Goal: Transaction & Acquisition: Book appointment/travel/reservation

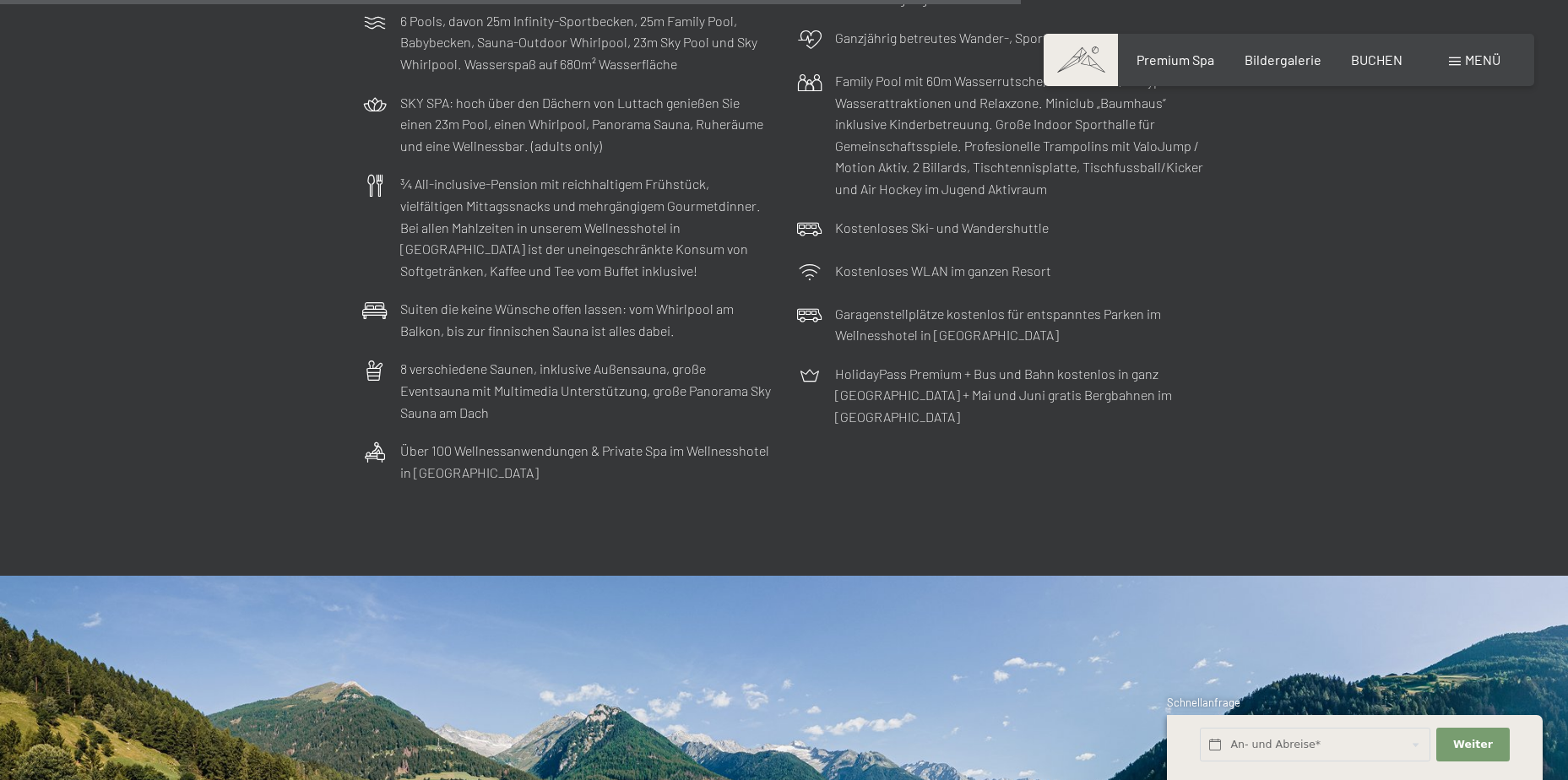
scroll to position [5556, 0]
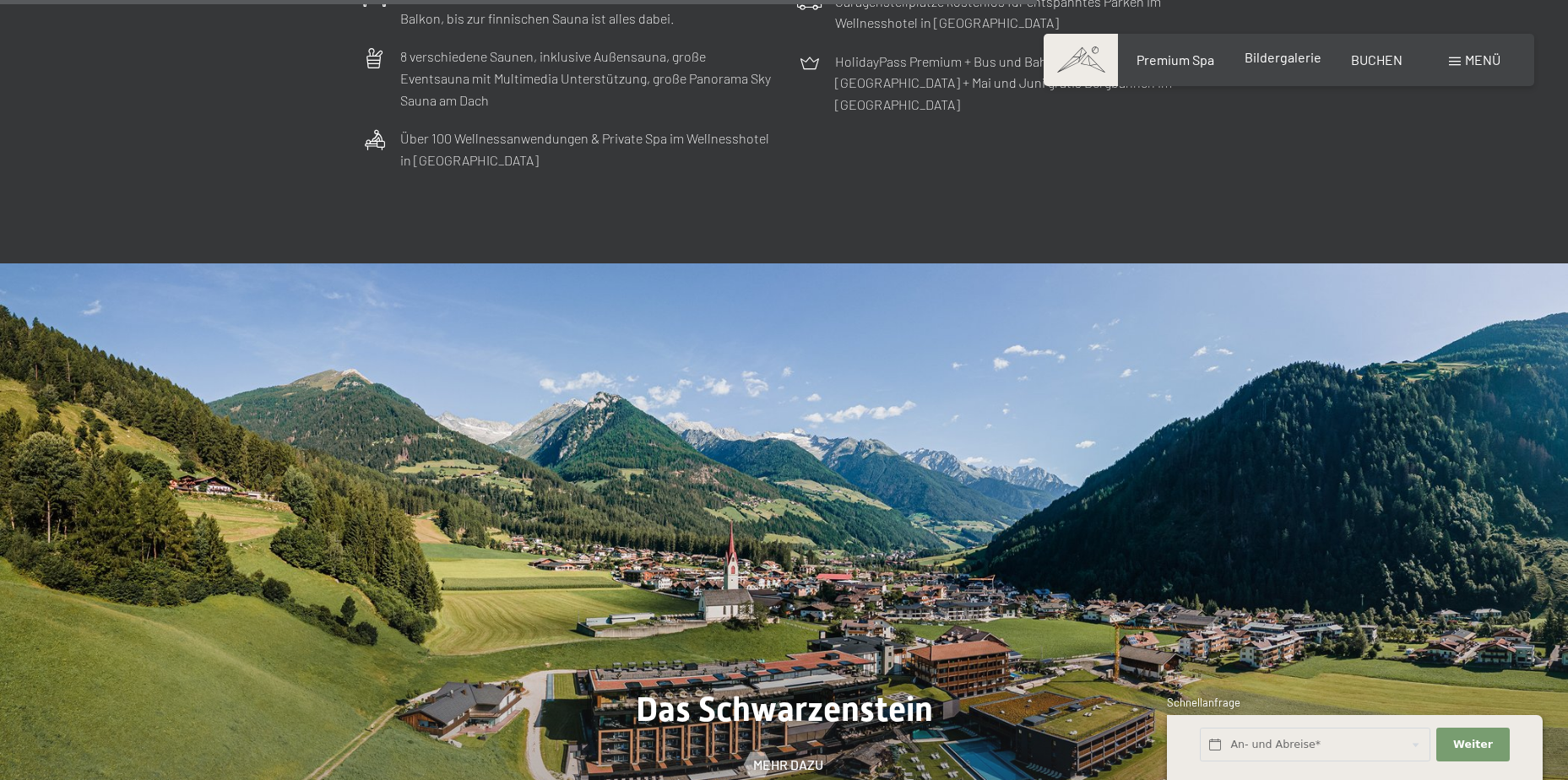
click at [1282, 54] on span "Bildergalerie" at bounding box center [1283, 57] width 77 height 16
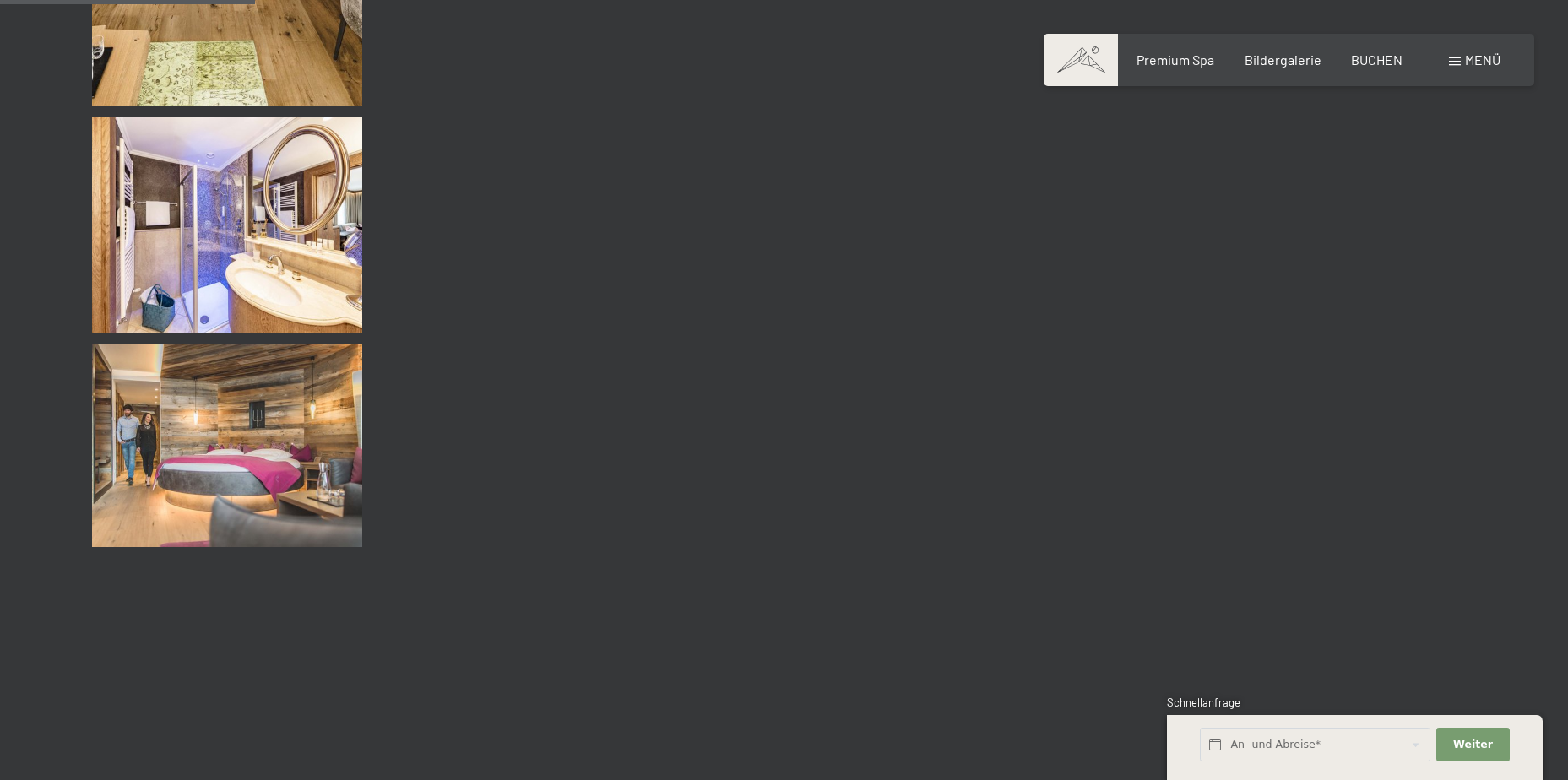
scroll to position [3552, 0]
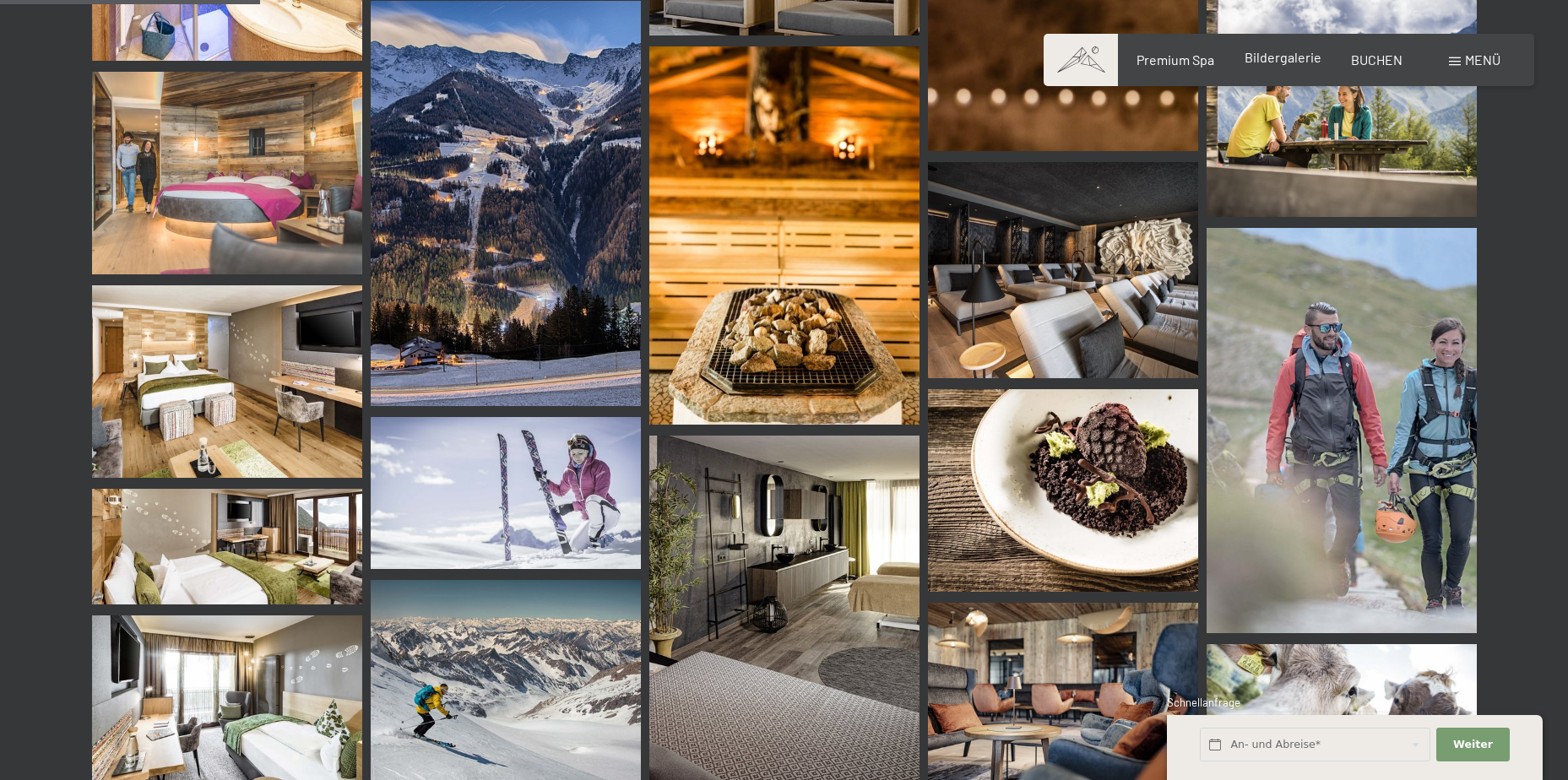
click at [1263, 59] on span "Bildergalerie" at bounding box center [1283, 57] width 77 height 16
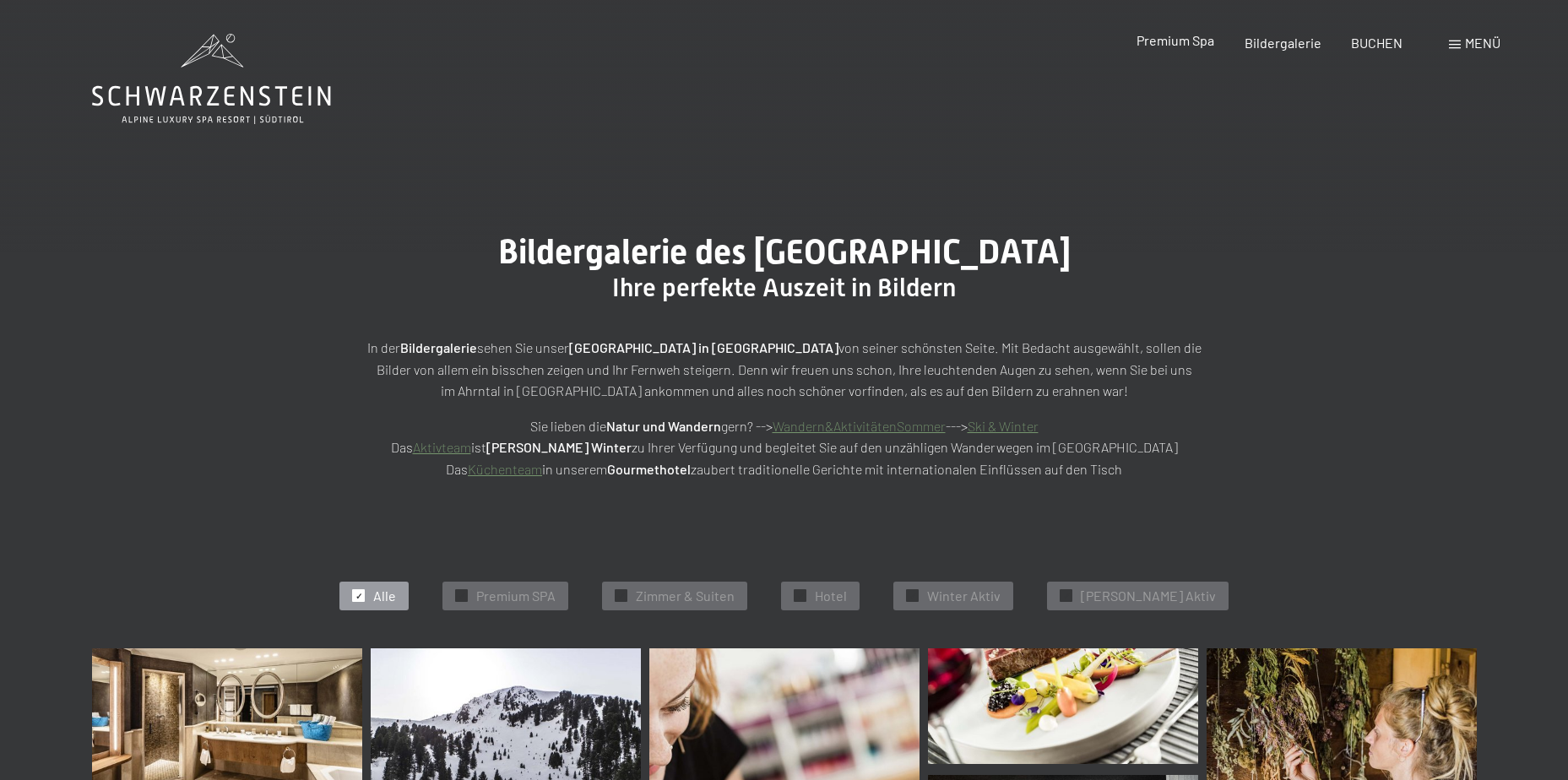
click at [1189, 43] on span "Premium Spa" at bounding box center [1176, 40] width 78 height 16
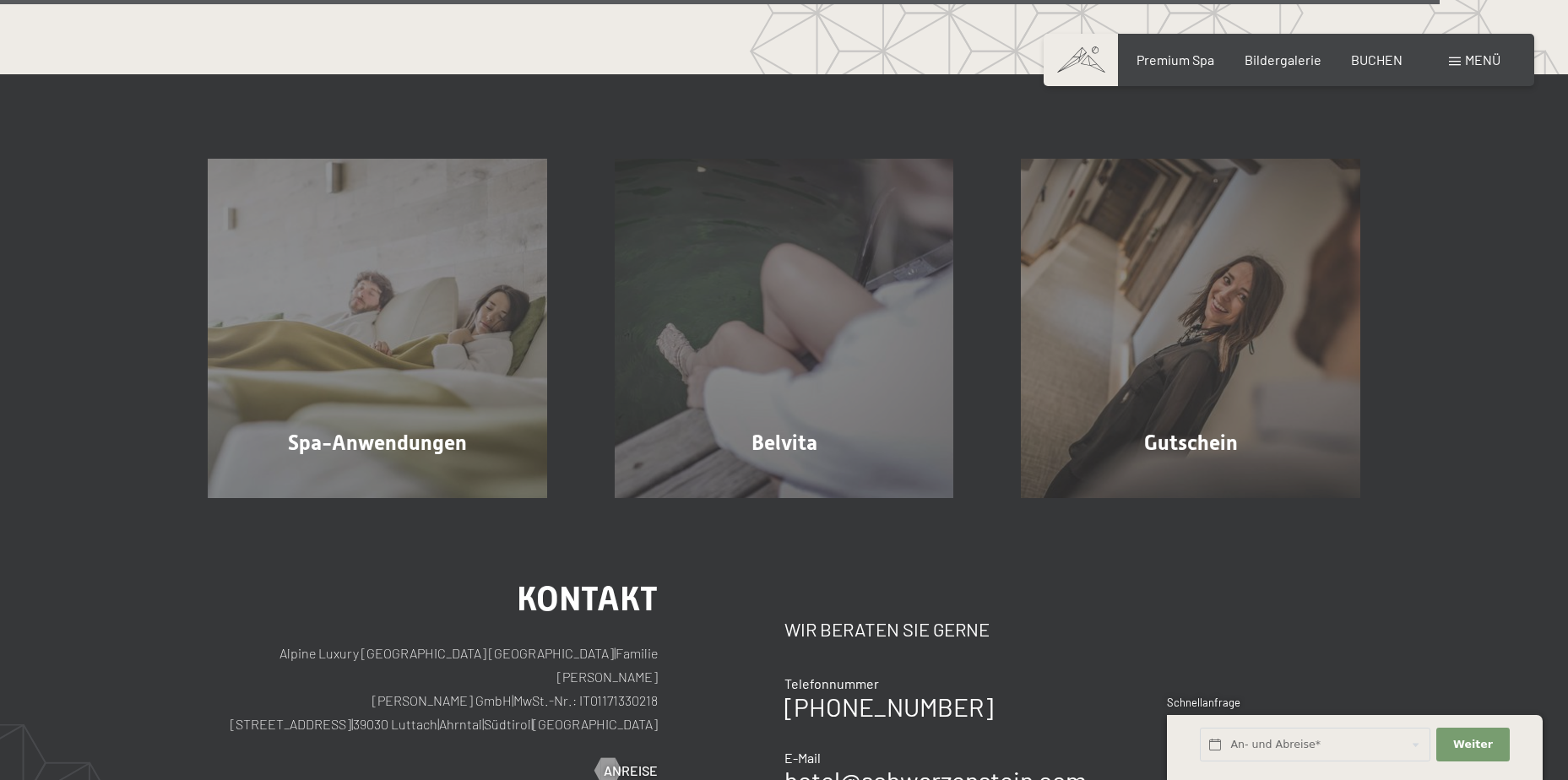
scroll to position [10304, 0]
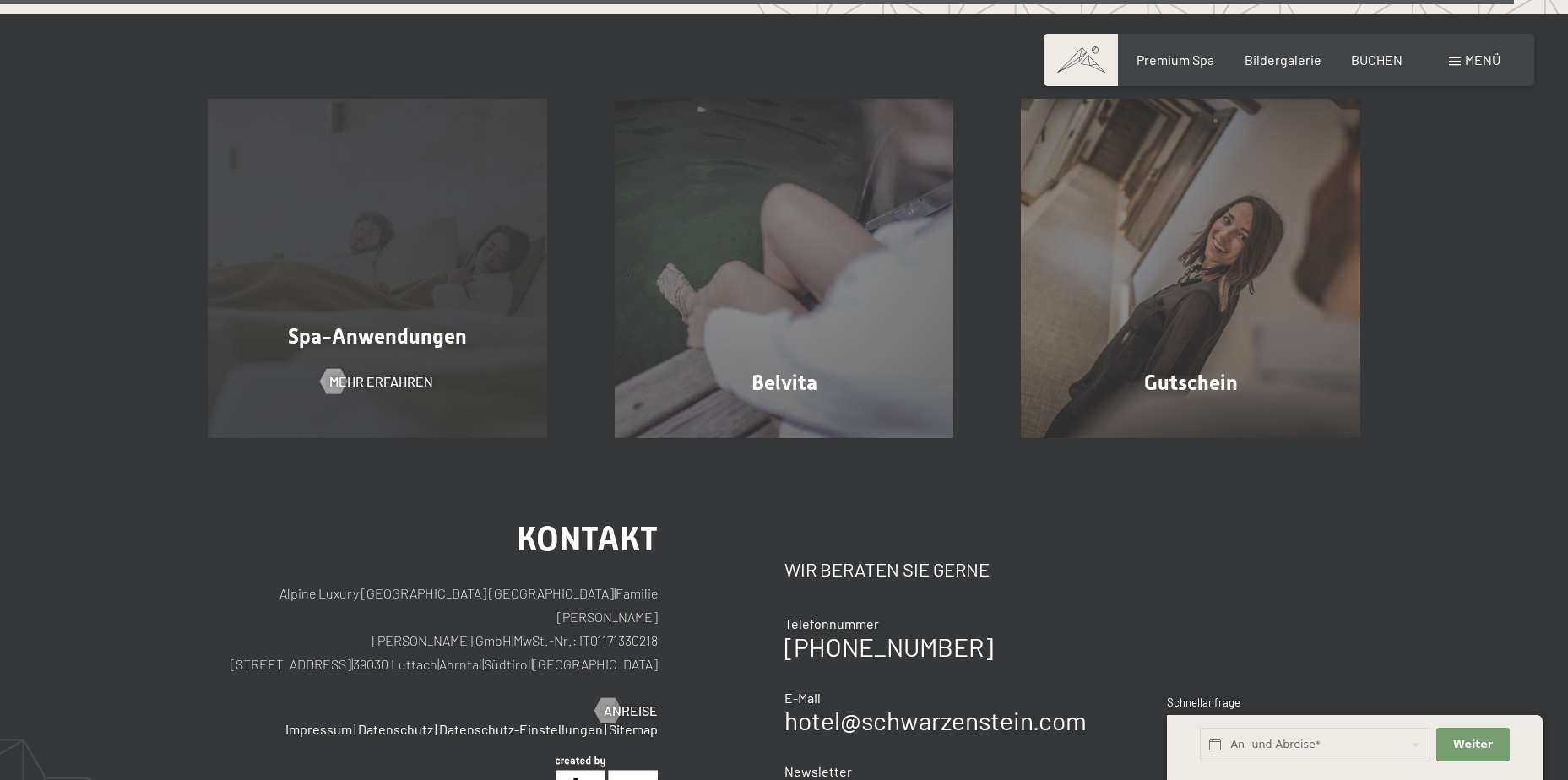
click at [442, 299] on div "Spa-Anwendungen Mehr erfahren" at bounding box center [377, 269] width 407 height 340
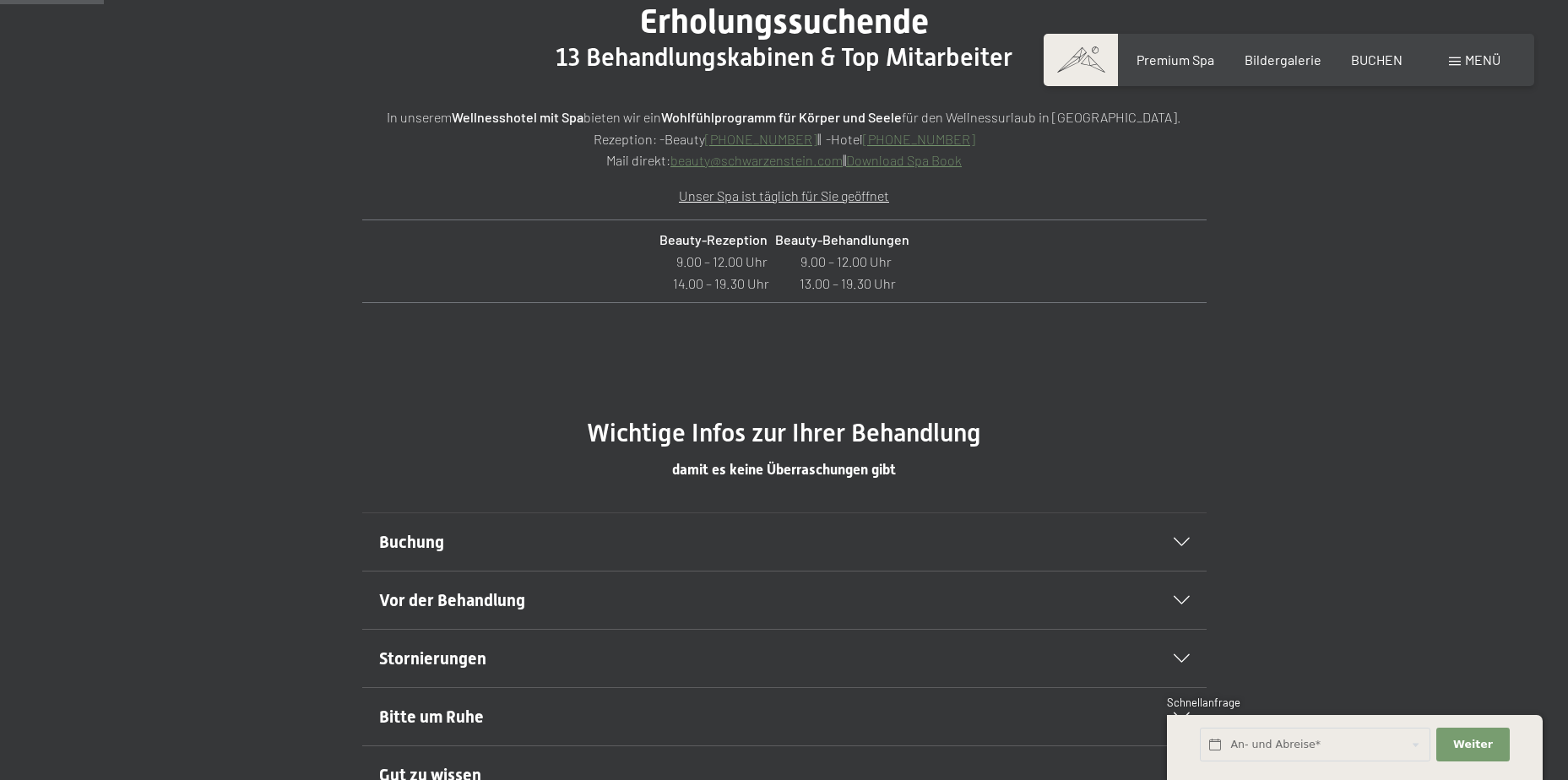
scroll to position [914, 0]
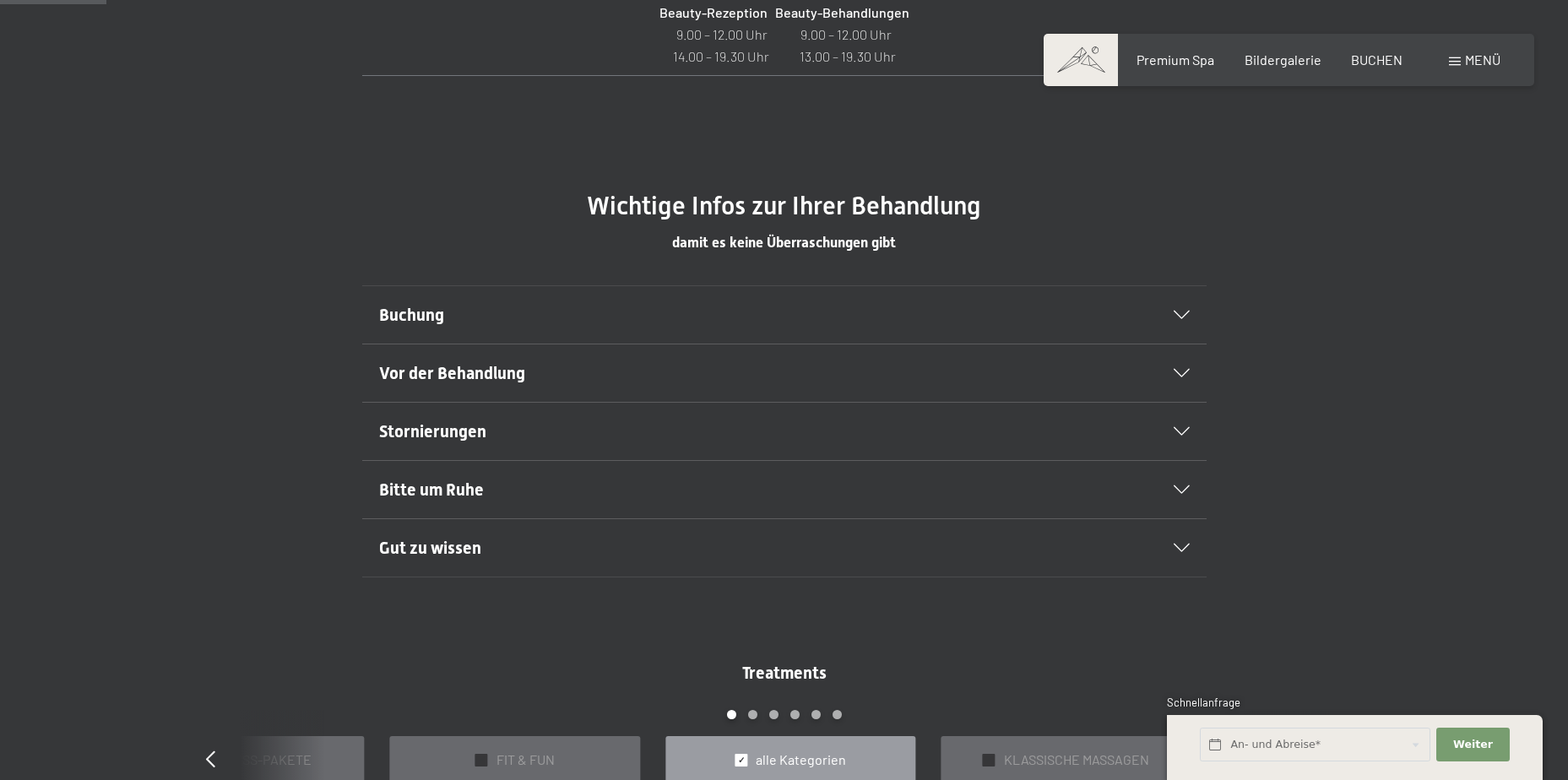
click at [449, 308] on h2 "Buchung" at bounding box center [743, 315] width 729 height 24
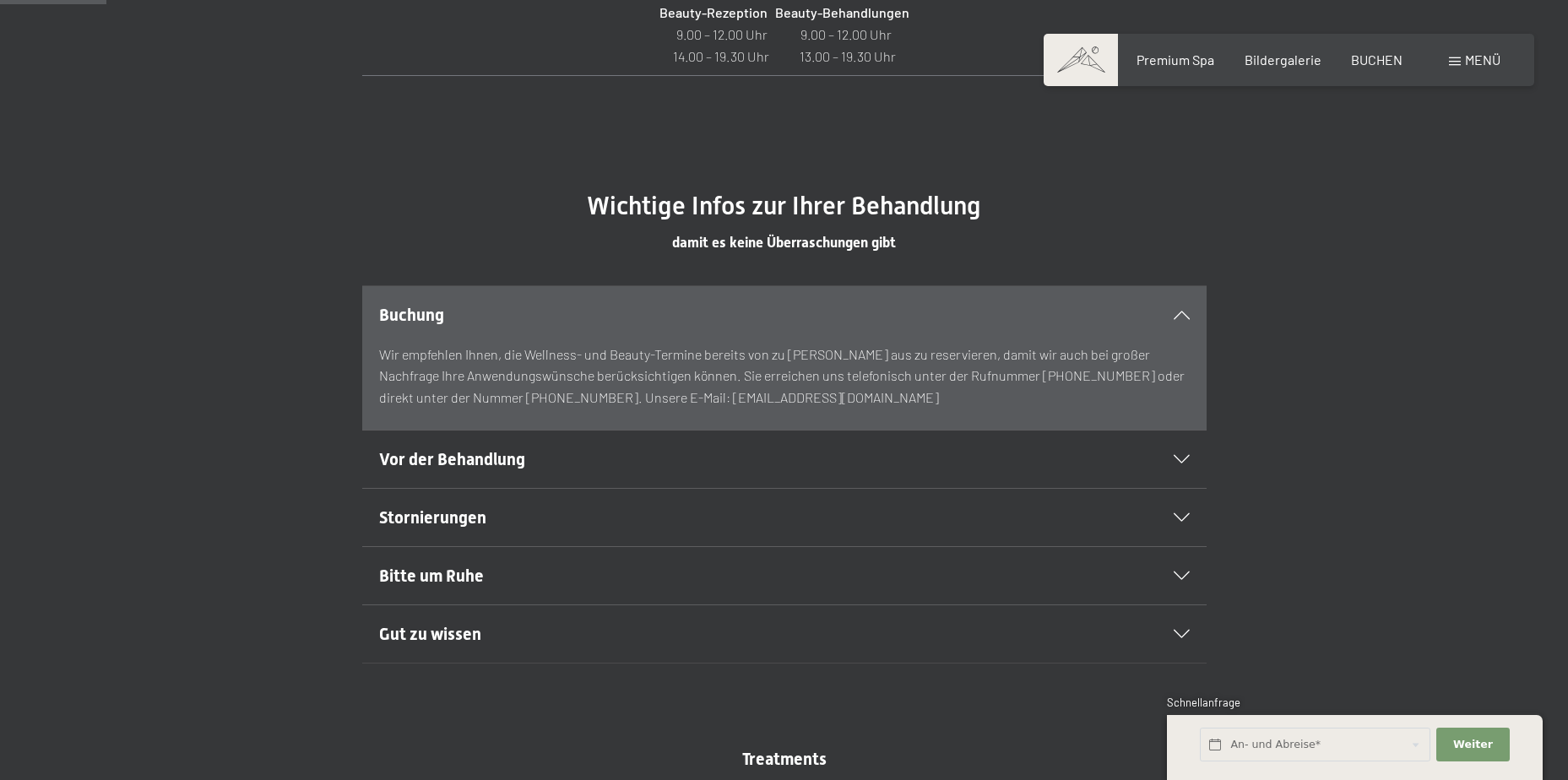
click at [449, 308] on h2 "Buchung" at bounding box center [743, 315] width 729 height 24
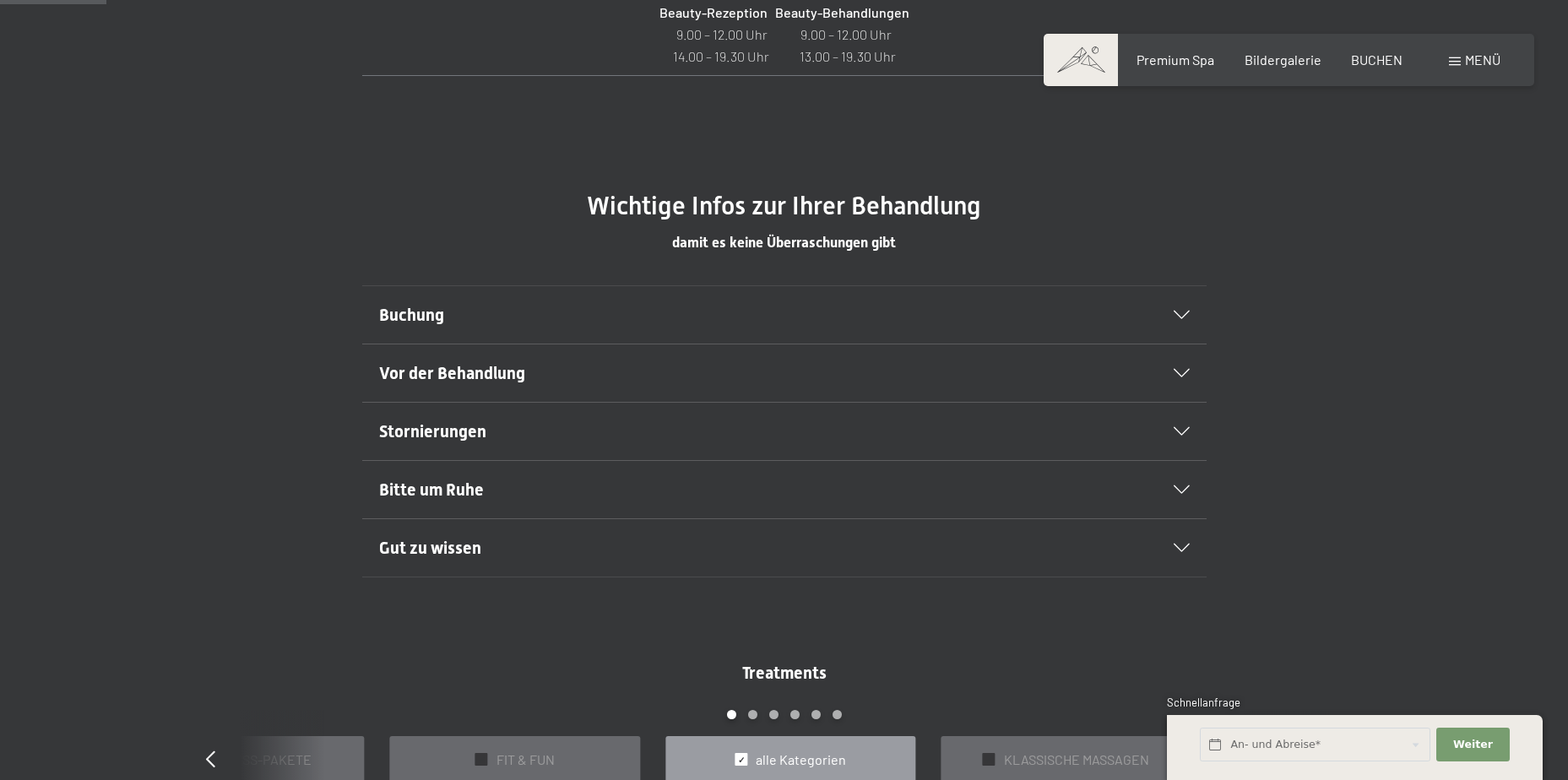
click at [456, 373] on span "Vor der Behandlung" at bounding box center [452, 373] width 146 height 20
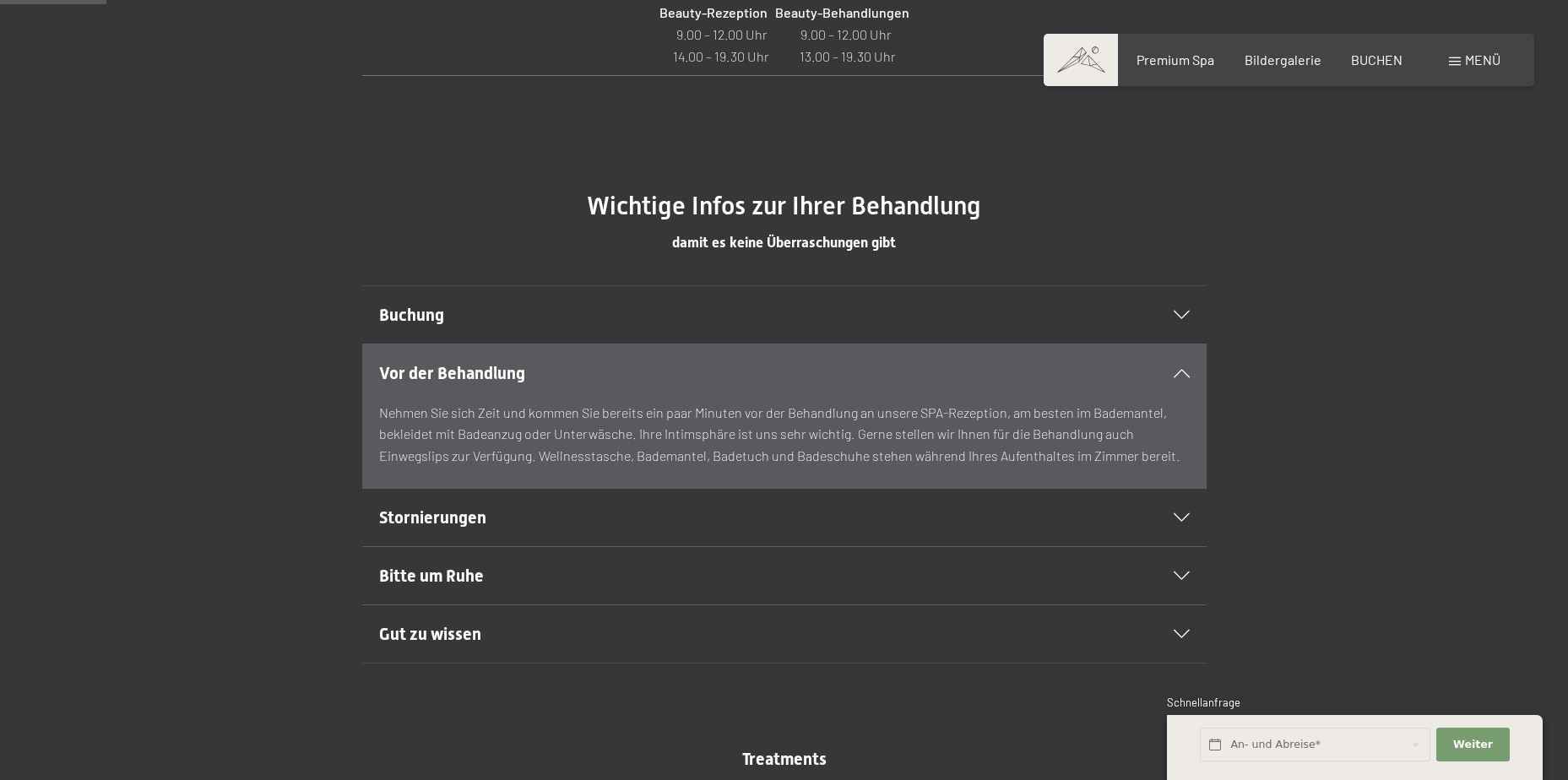
click at [456, 373] on span "Vor der Behandlung" at bounding box center [452, 373] width 146 height 20
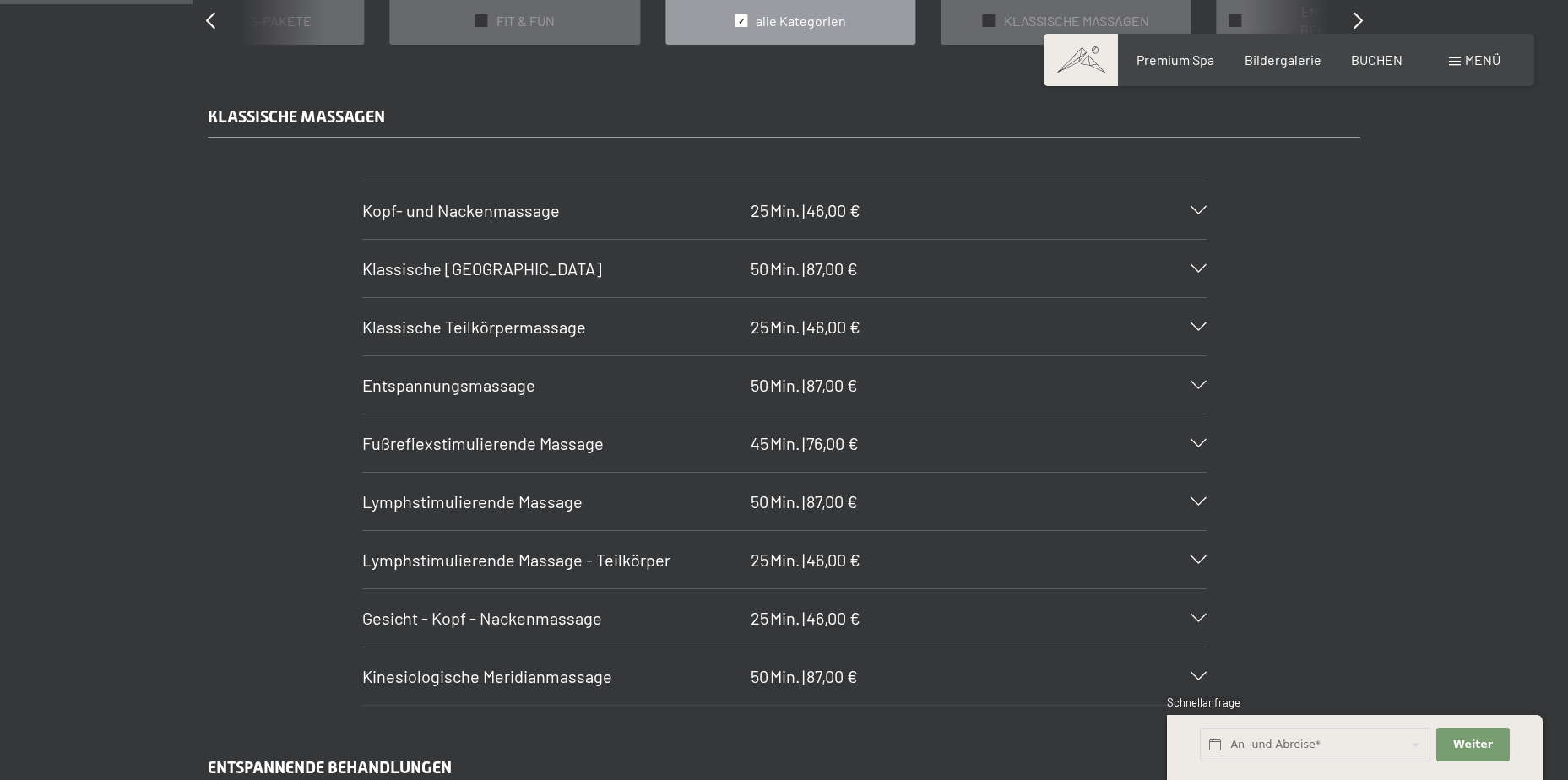
scroll to position [1618, 0]
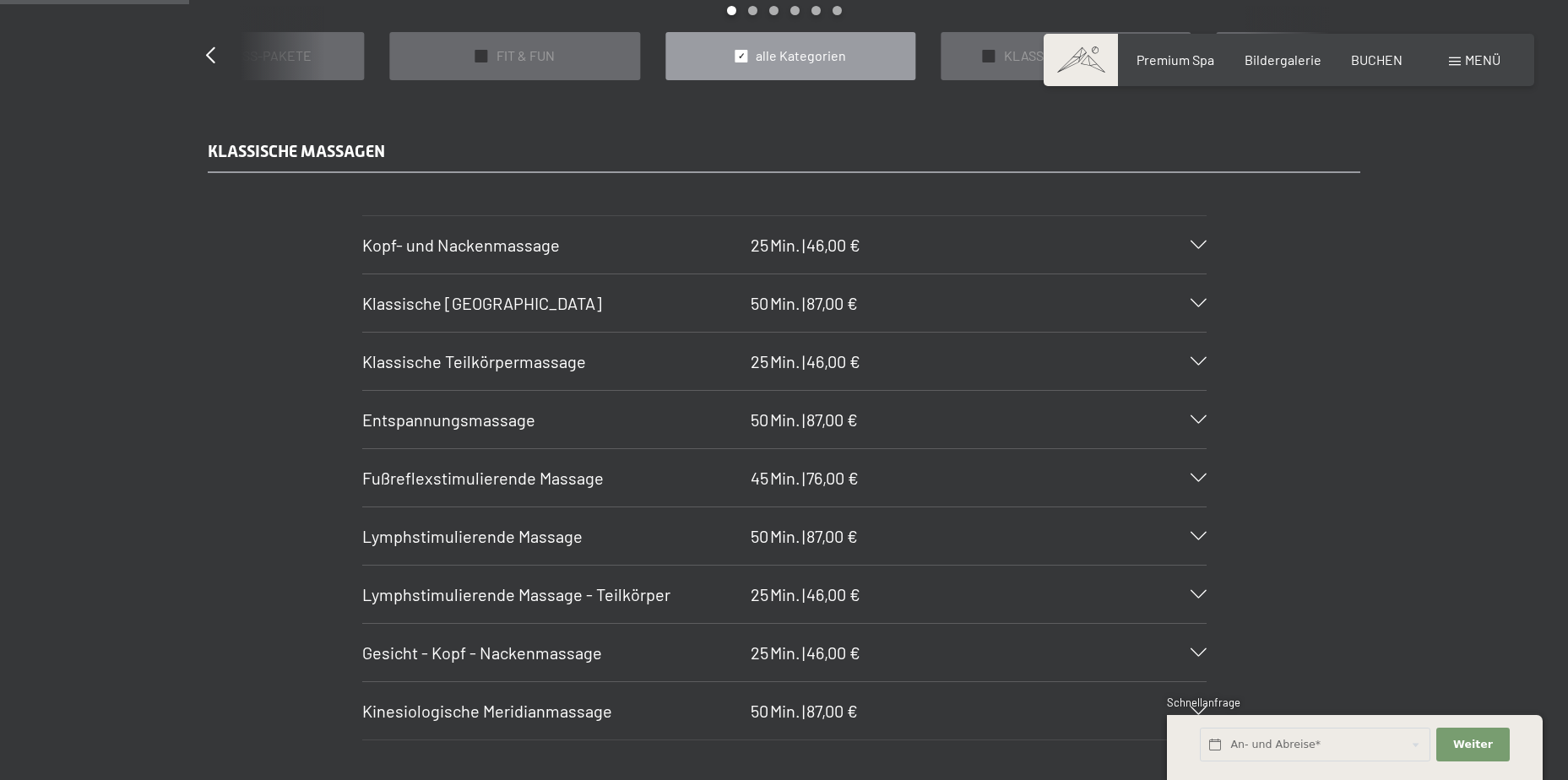
click at [583, 312] on span "Klassische Ganzkörpermassage" at bounding box center [482, 303] width 240 height 20
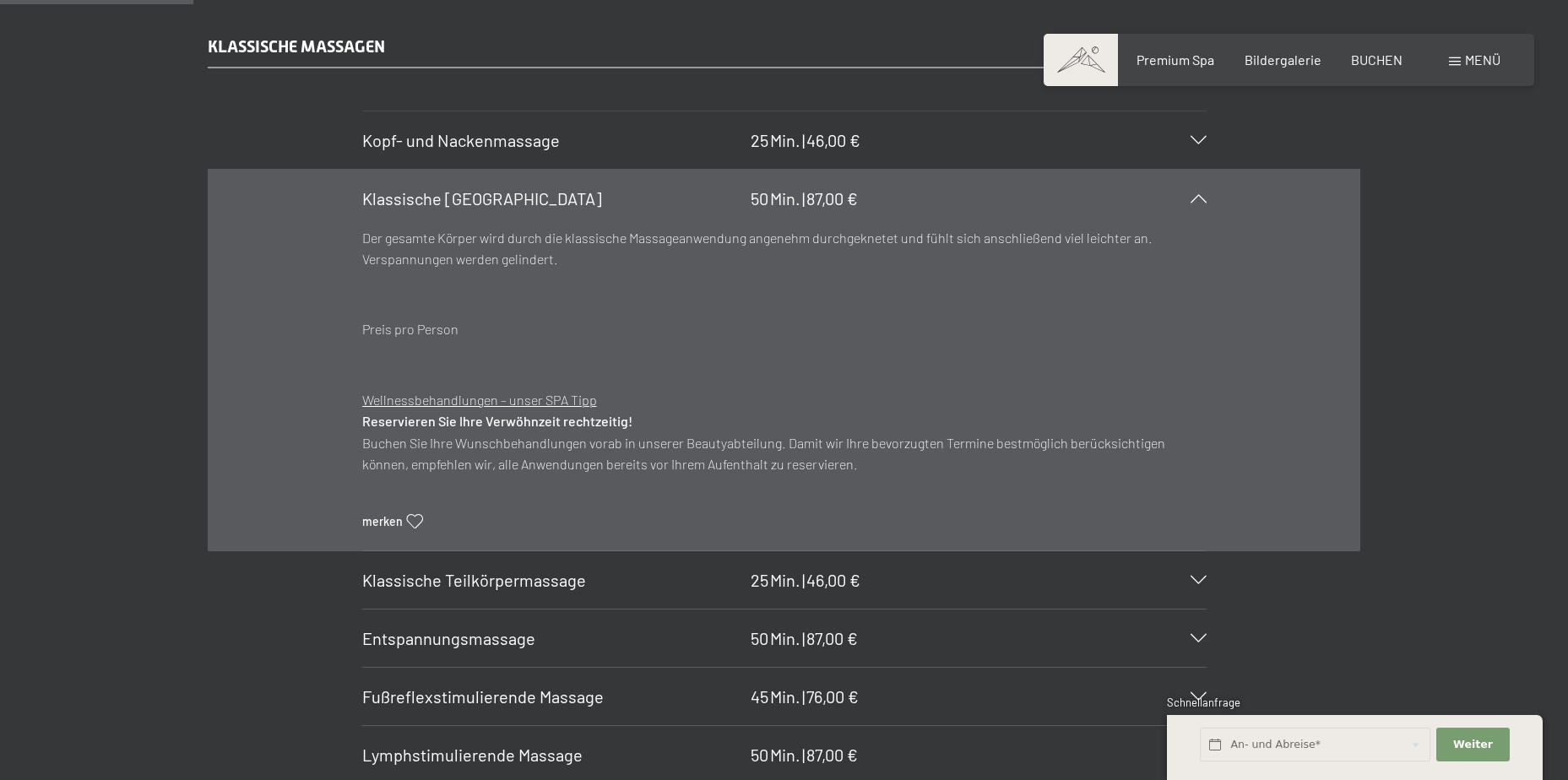
scroll to position [1758, 0]
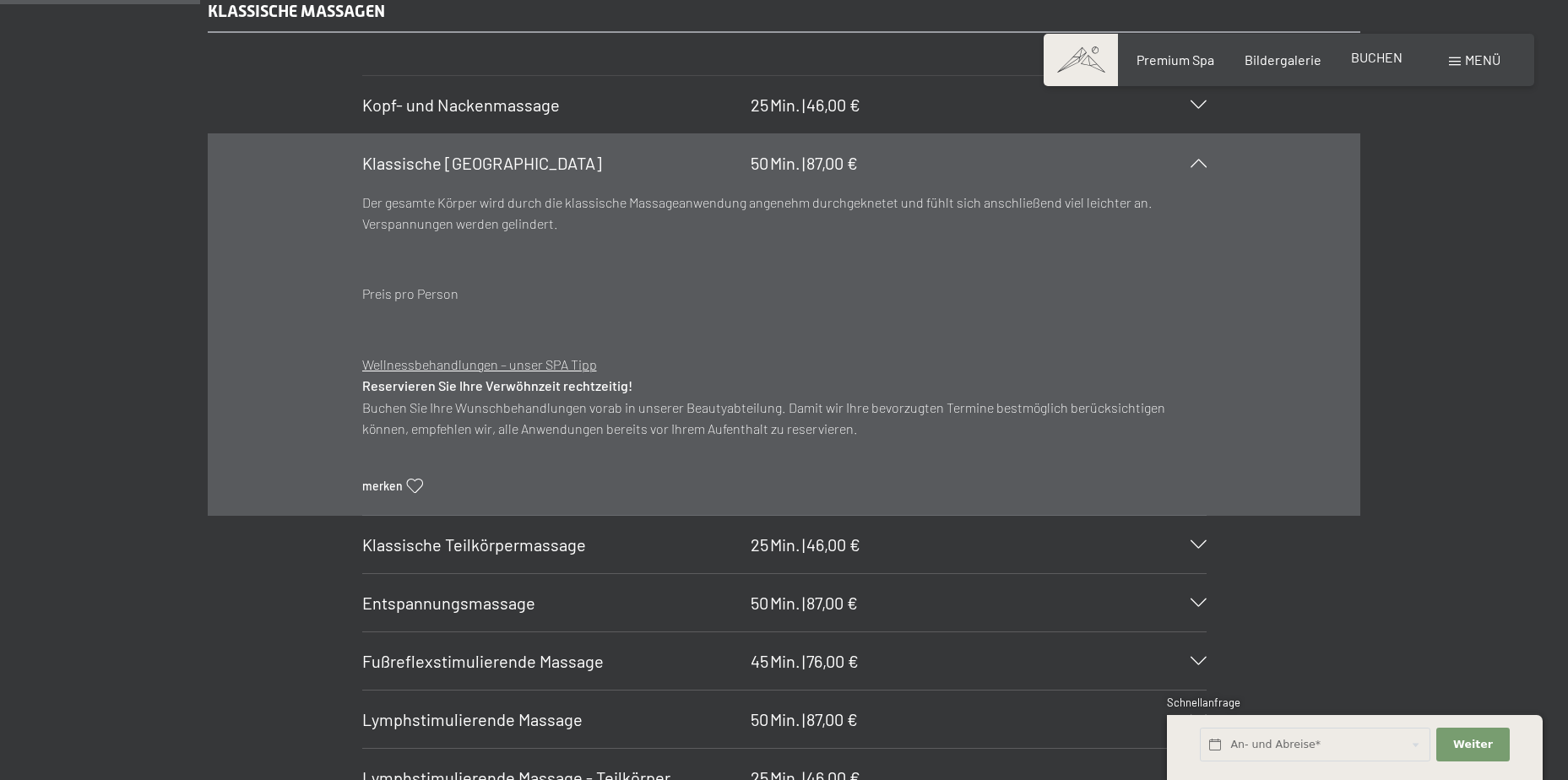
click at [1370, 60] on span "BUCHEN" at bounding box center [1376, 57] width 52 height 16
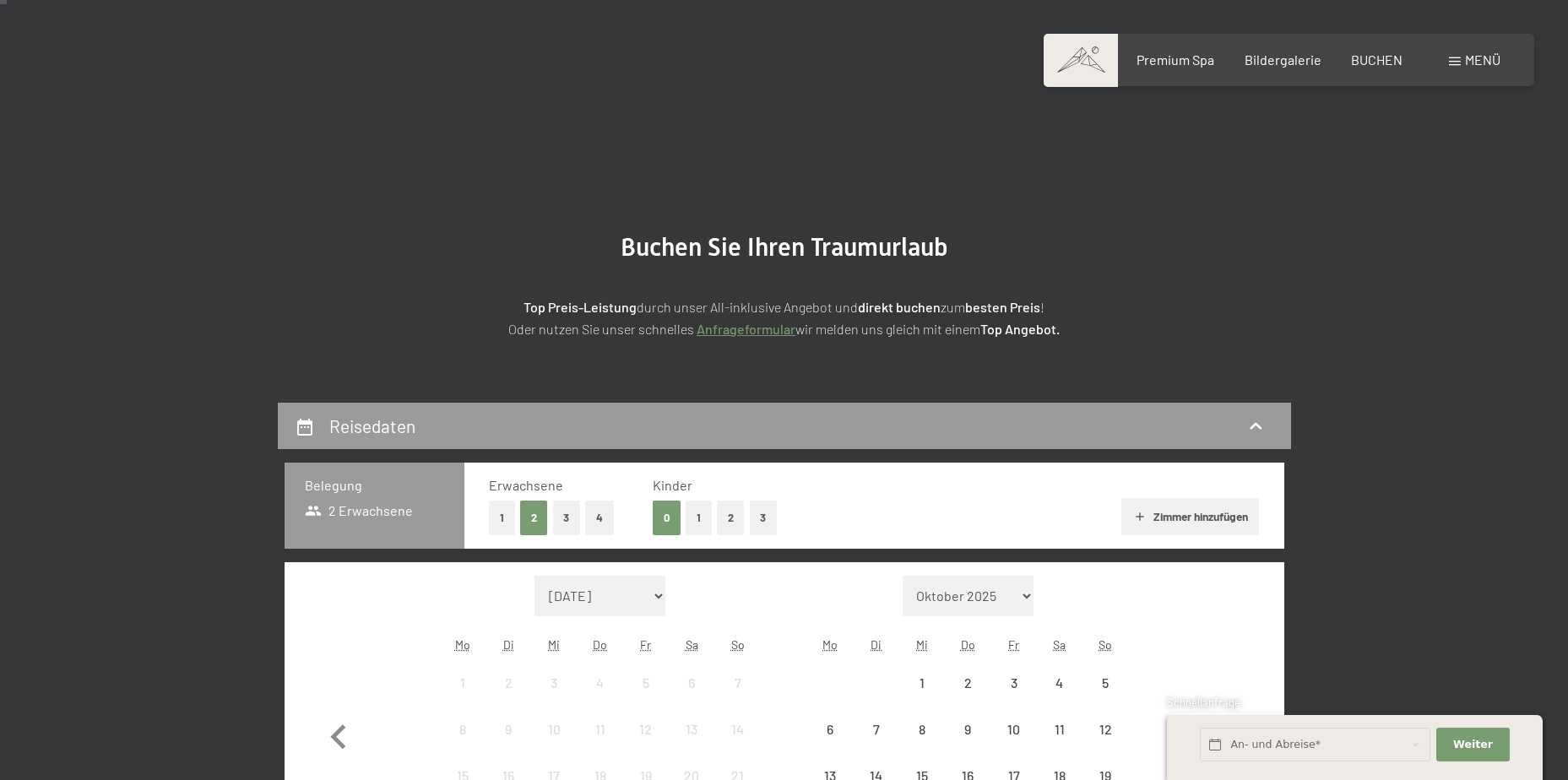
scroll to position [317, 0]
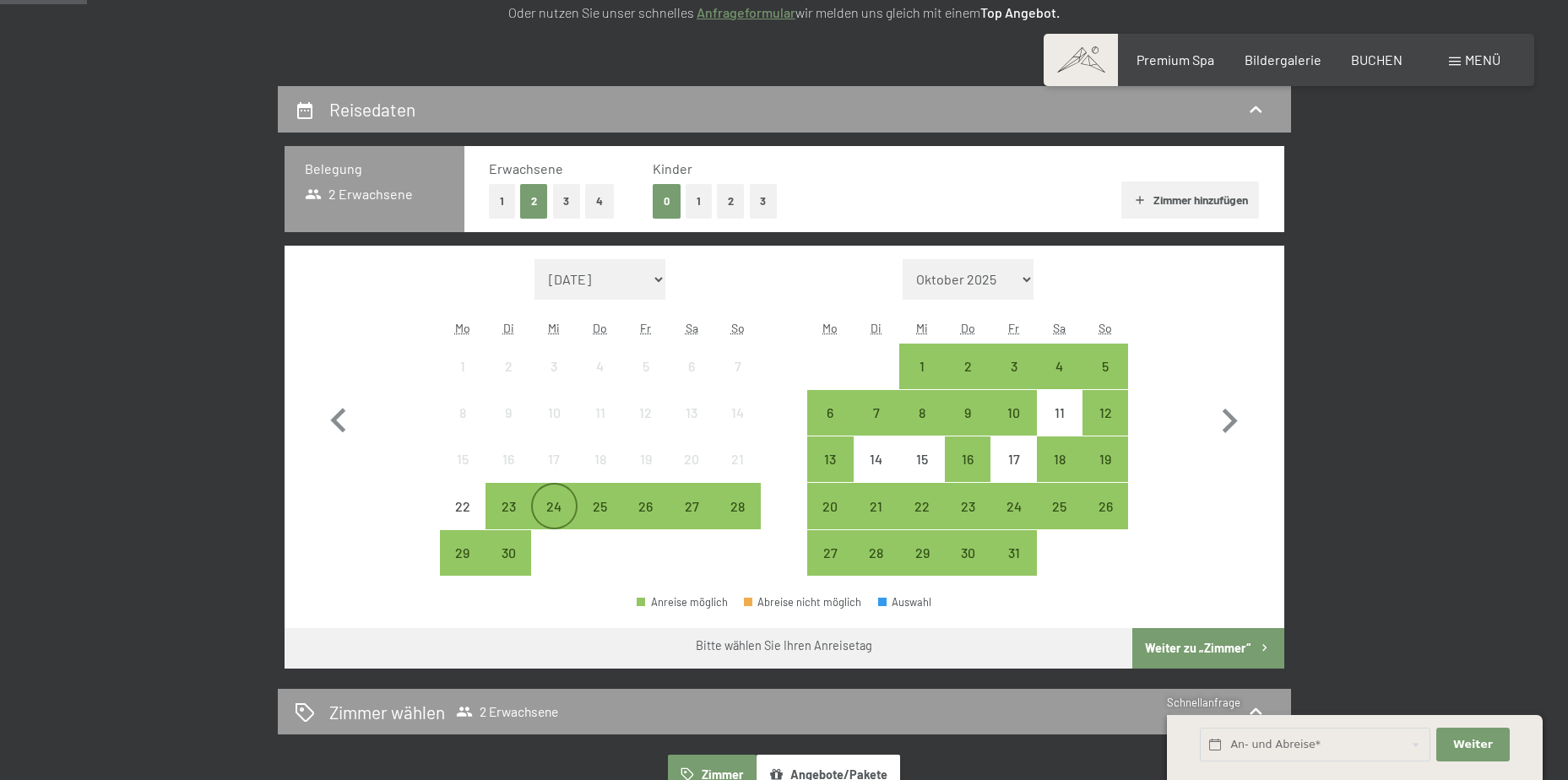
click at [567, 509] on div "24" at bounding box center [554, 520] width 42 height 42
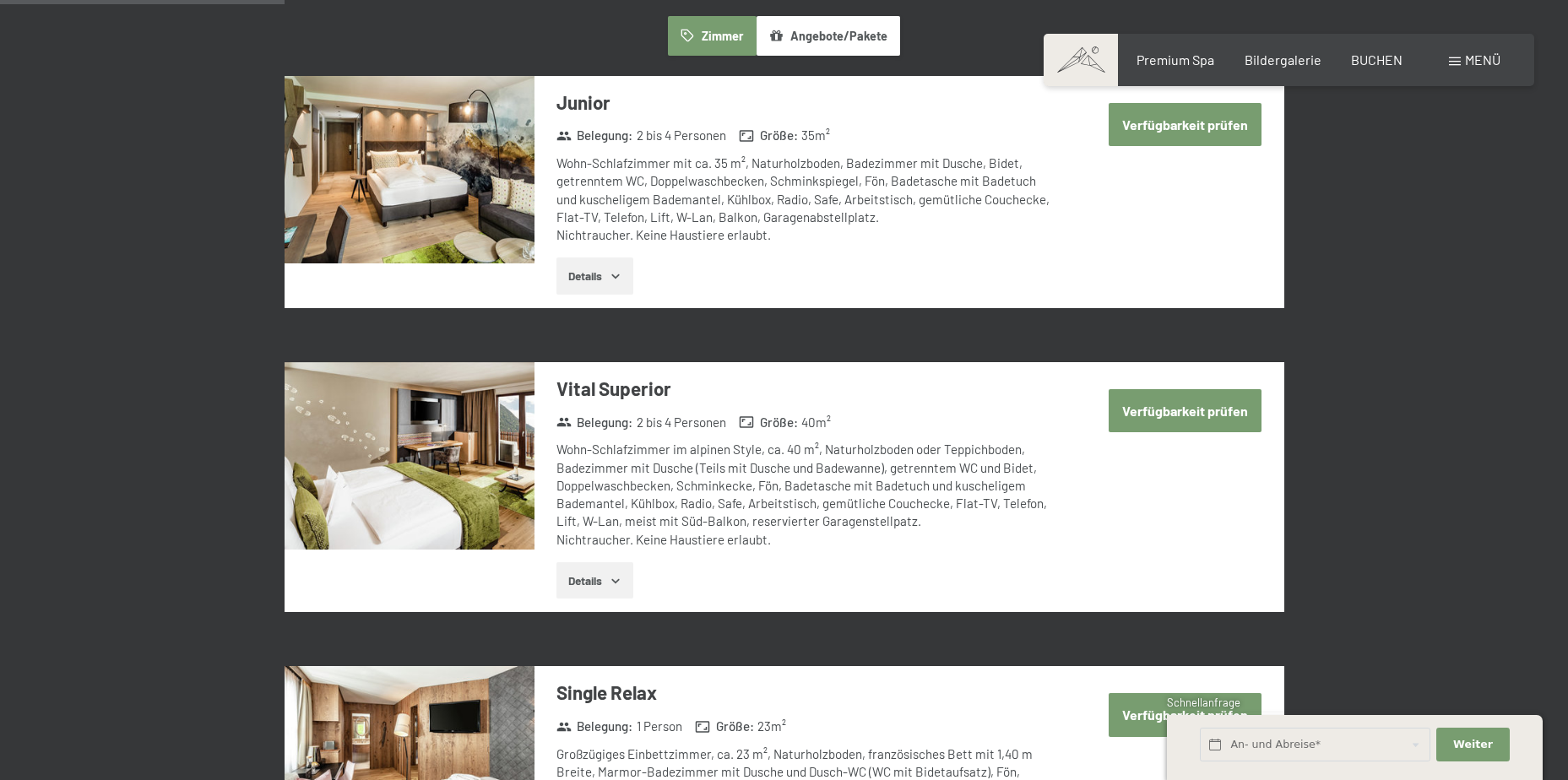
scroll to position [528, 0]
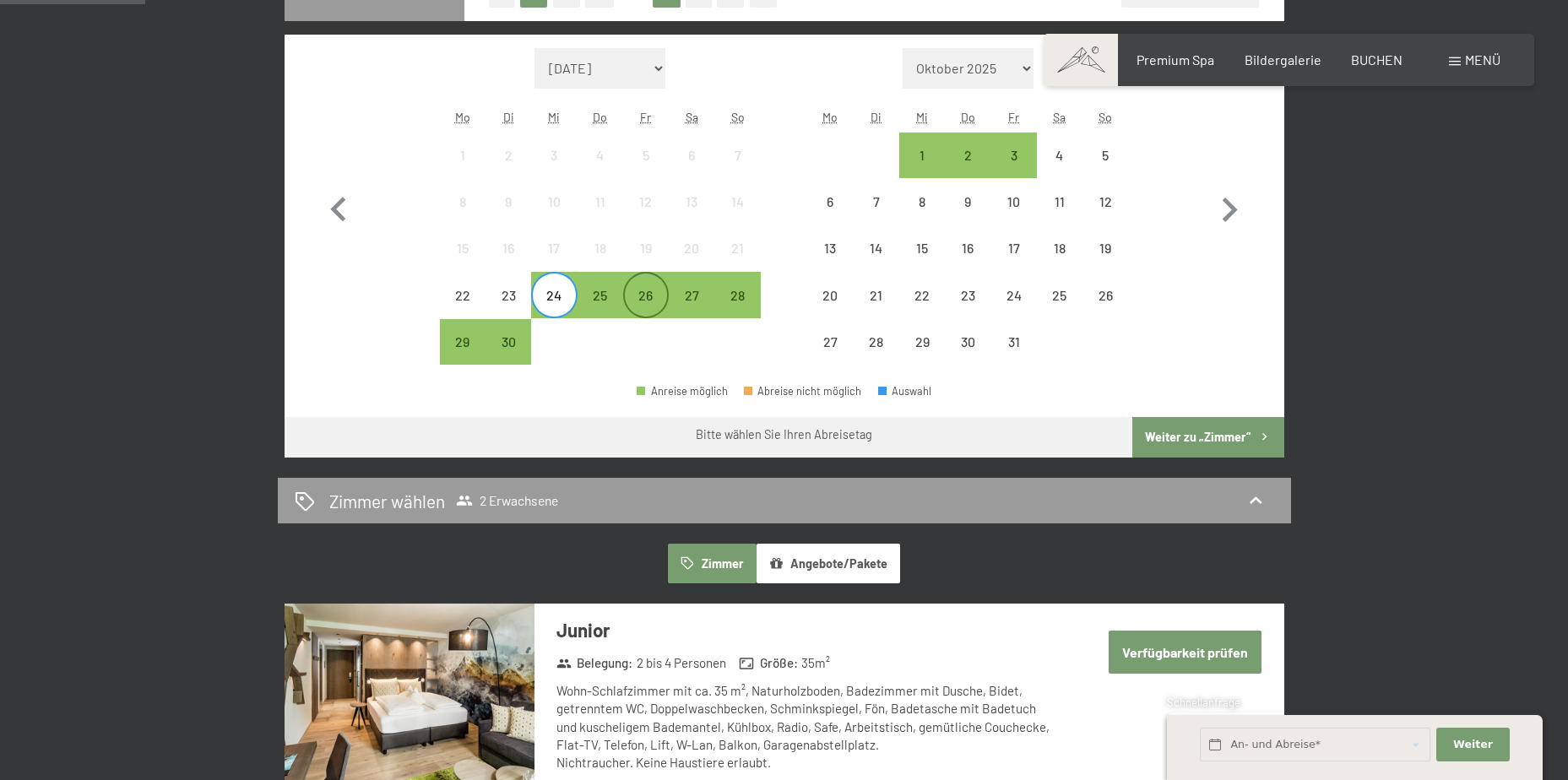
click at [640, 289] on div "26" at bounding box center [646, 310] width 42 height 42
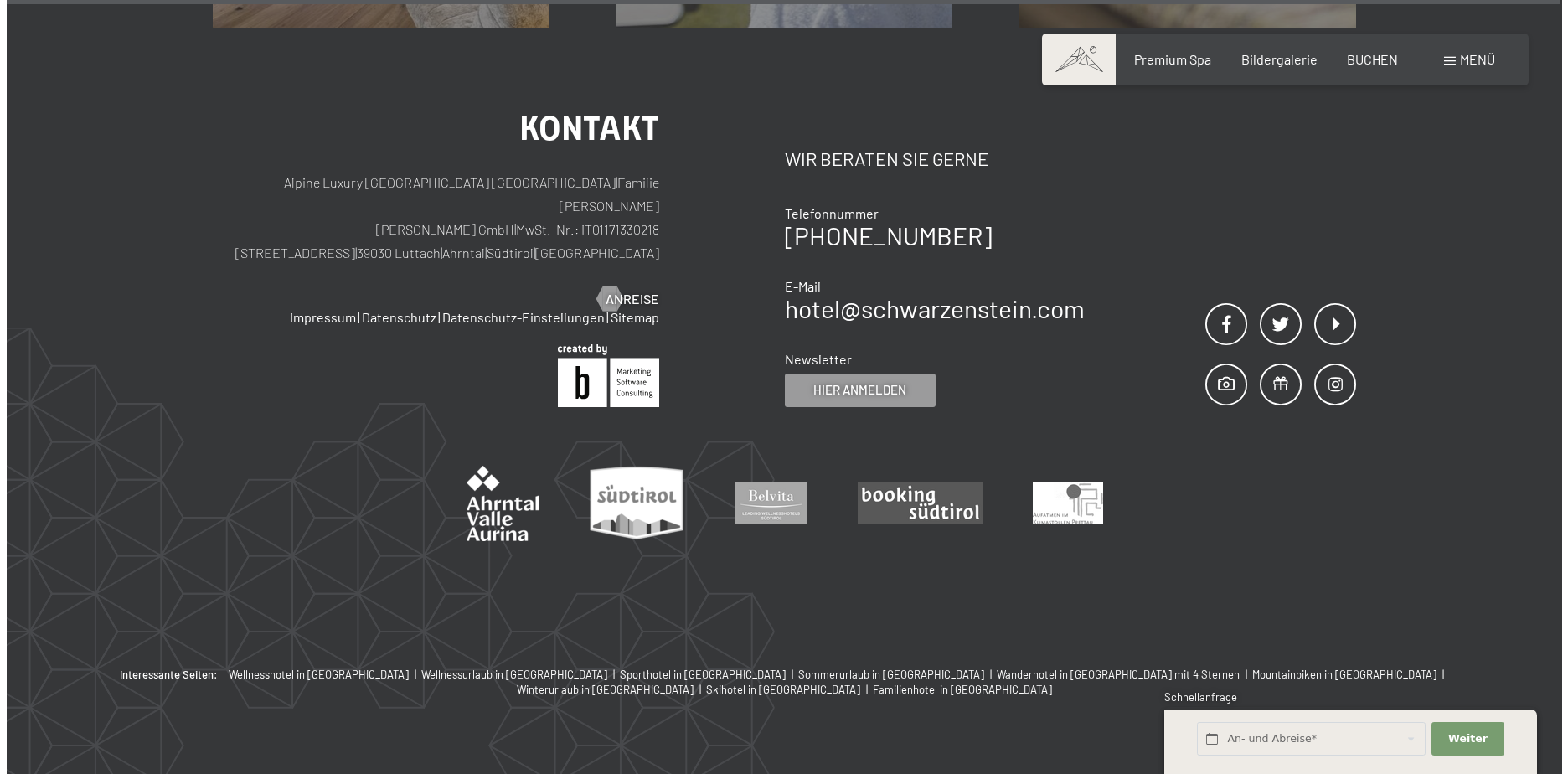
scroll to position [3159, 0]
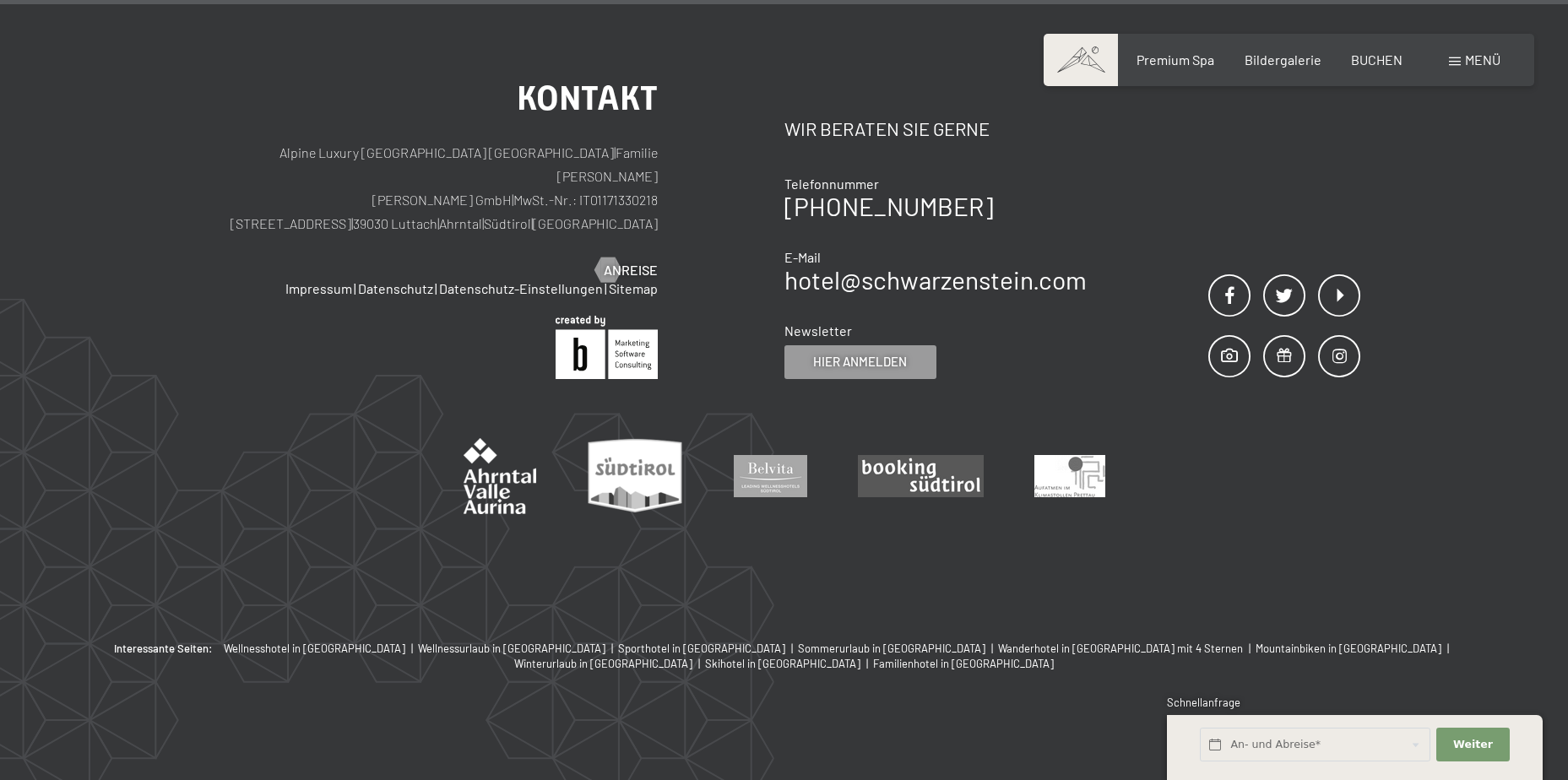
click at [1449, 54] on div "Menü" at bounding box center [1474, 60] width 52 height 18
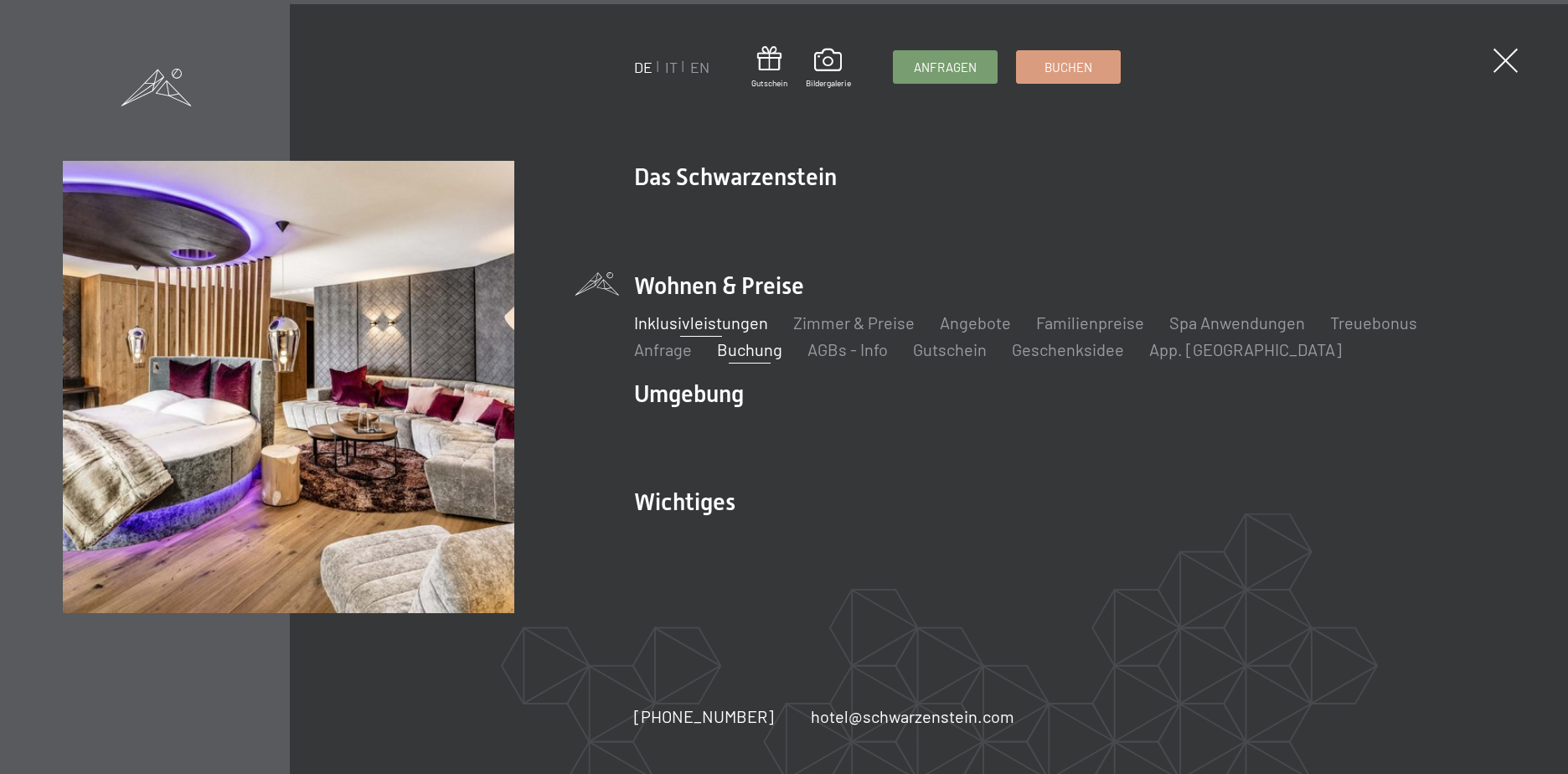
click at [711, 321] on link "Inklusivleistungen" at bounding box center [701, 323] width 134 height 20
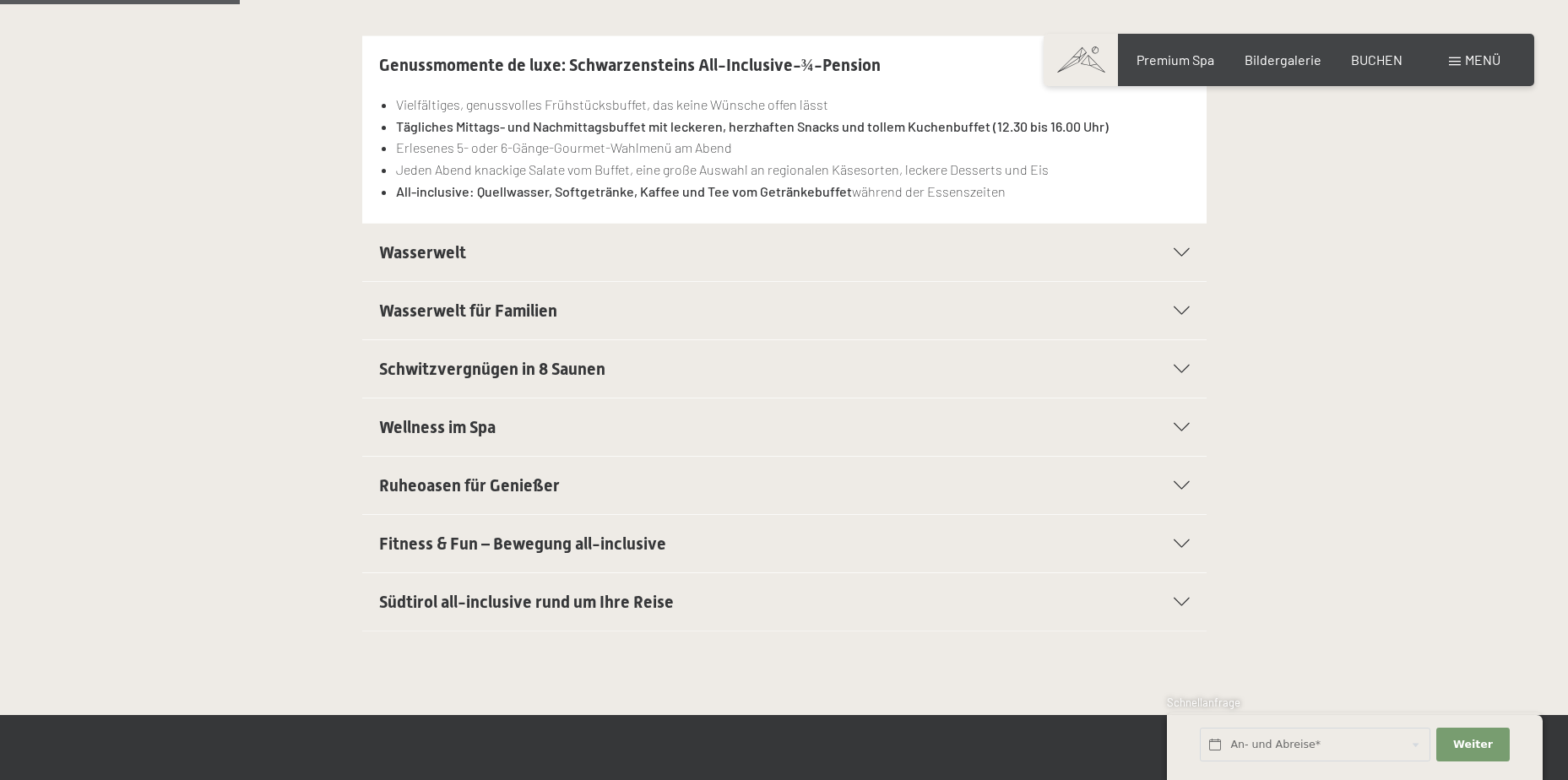
scroll to position [528, 0]
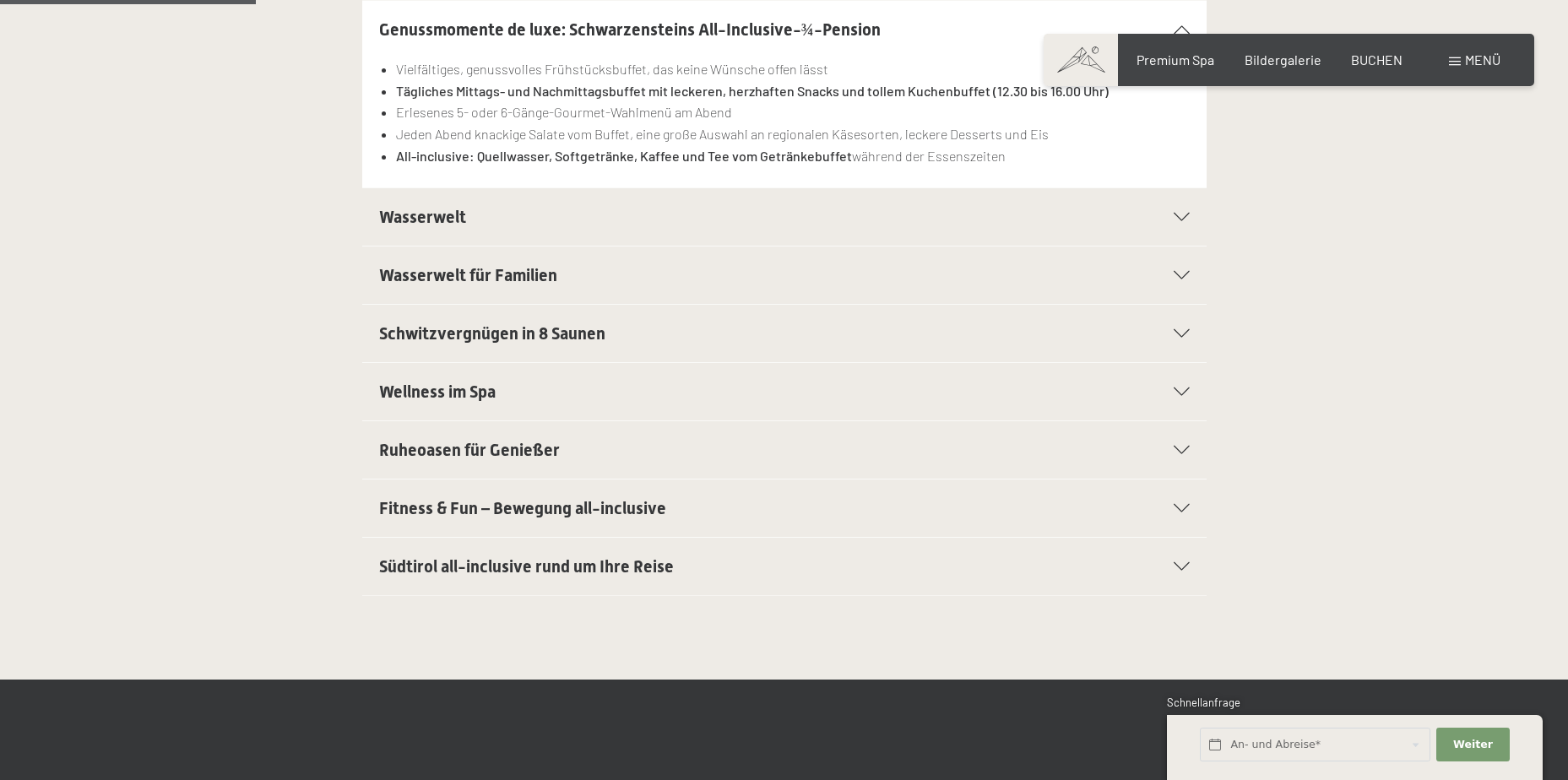
click at [1160, 558] on div "Südtirol all-inclusive rund um Ihre Reise" at bounding box center [784, 566] width 810 height 57
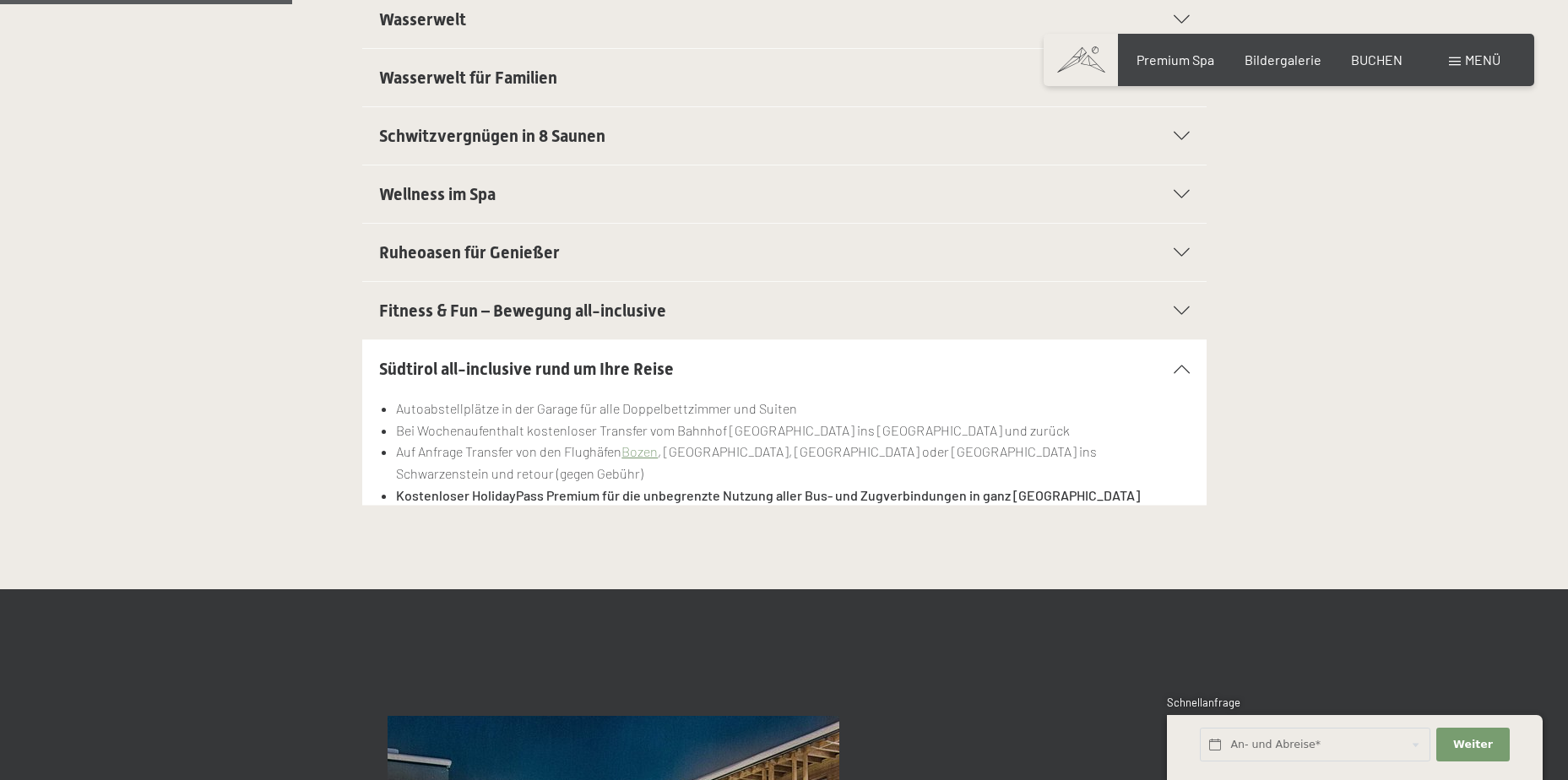
scroll to position [597, 0]
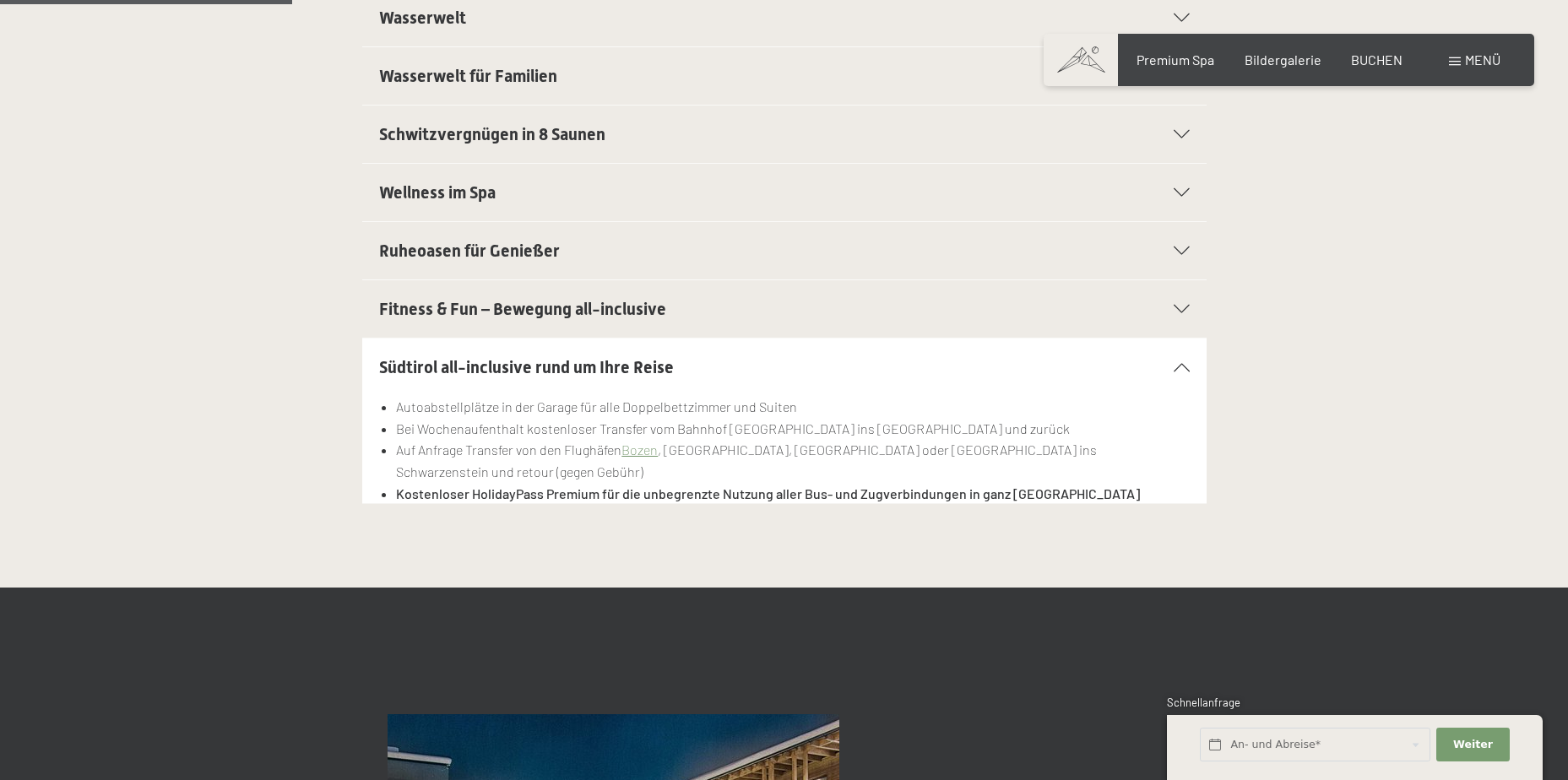
click at [573, 302] on span "Fitness & Fun – Bewegung all-inclusive" at bounding box center [522, 309] width 287 height 20
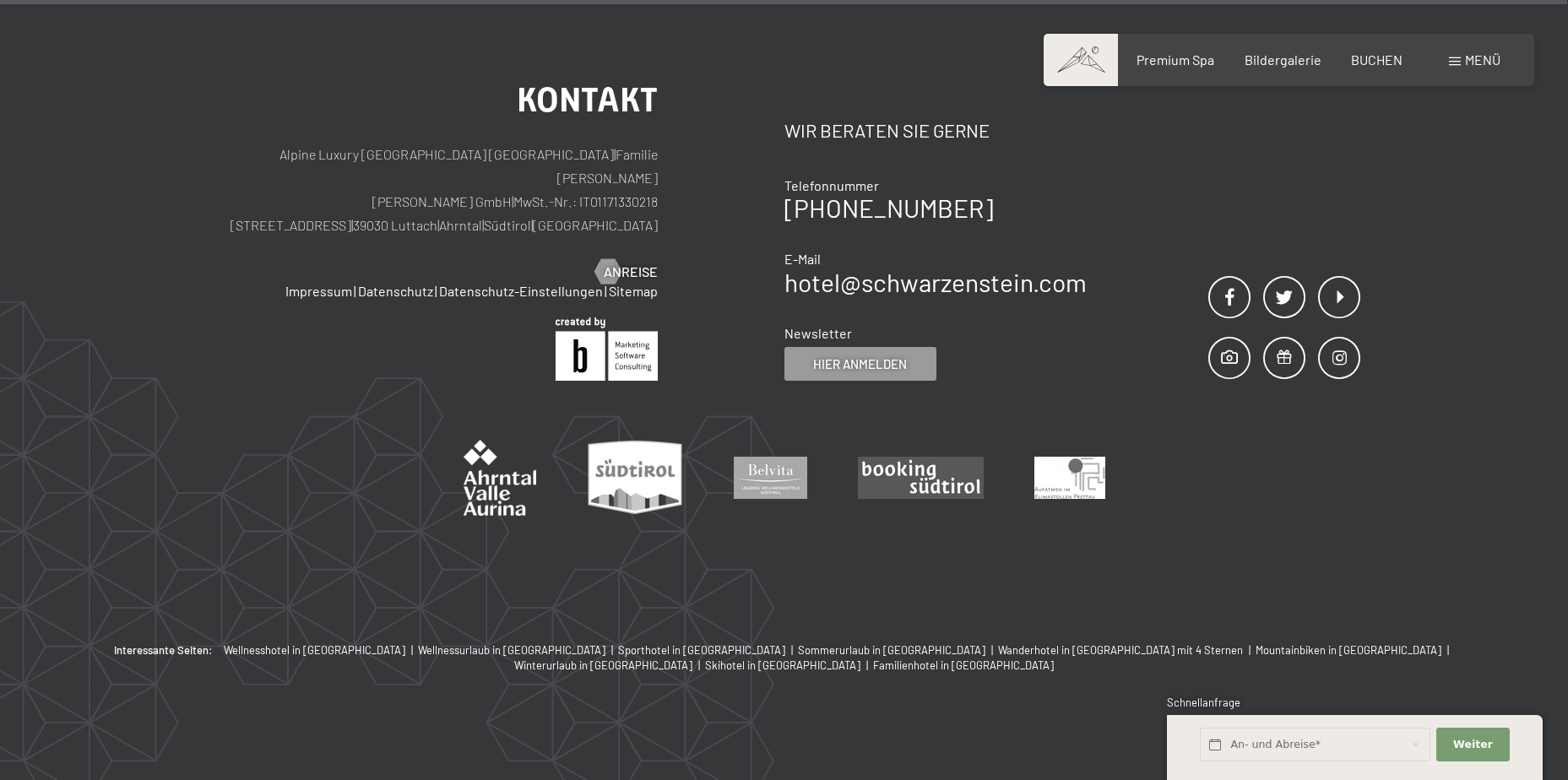
scroll to position [3416, 0]
